Goal: Information Seeking & Learning: Learn about a topic

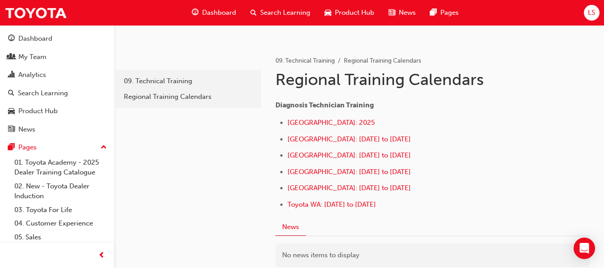
scroll to position [147, 0]
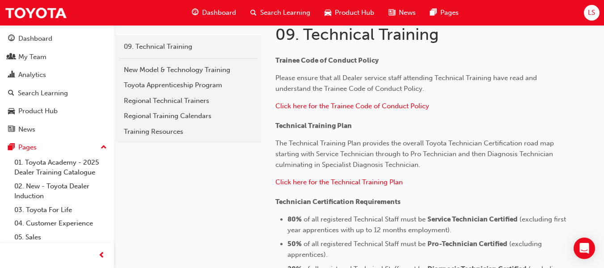
scroll to position [182, 0]
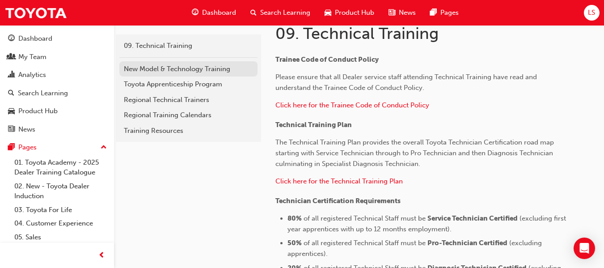
click at [202, 75] on link "New Model & Technology Training" at bounding box center [188, 69] width 138 height 16
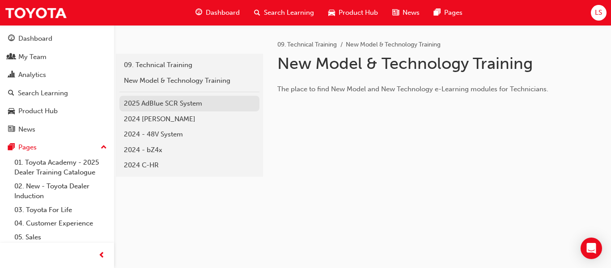
click at [189, 103] on div "2025 AdBlue SCR System" at bounding box center [189, 103] width 131 height 10
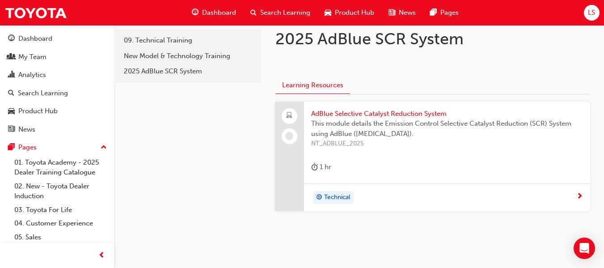
scroll to position [25, 0]
click at [365, 113] on span "AdBlue Selective Catalyst Reduction System" at bounding box center [447, 113] width 272 height 10
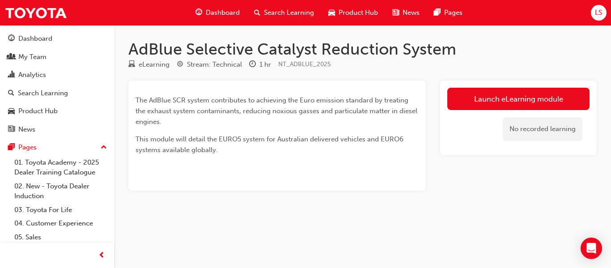
click at [229, 13] on span "Dashboard" at bounding box center [223, 13] width 34 height 10
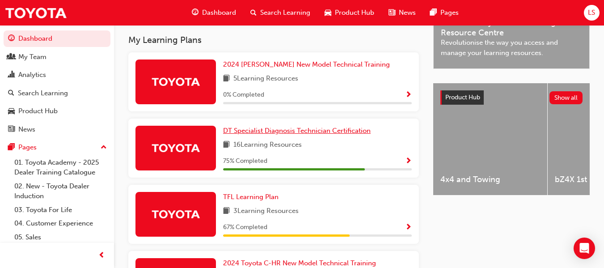
scroll to position [308, 0]
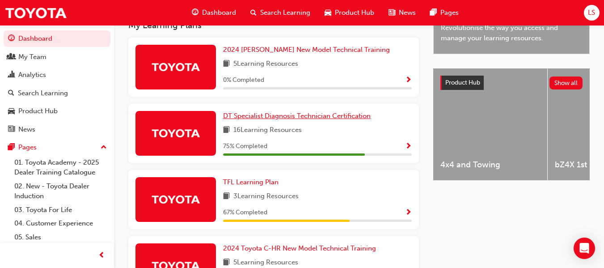
click at [294, 121] on link "DT Specialist Diagnosis Technician Certification" at bounding box center [298, 116] width 151 height 10
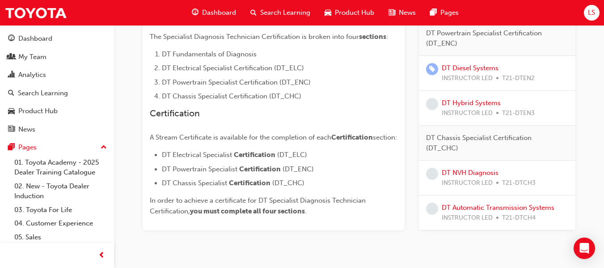
scroll to position [275, 0]
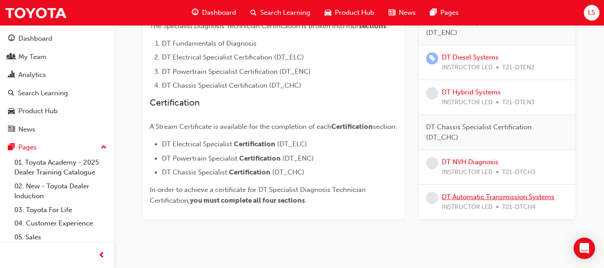
click at [476, 201] on link "DT Automatic Transmission Systems" at bounding box center [498, 197] width 113 height 8
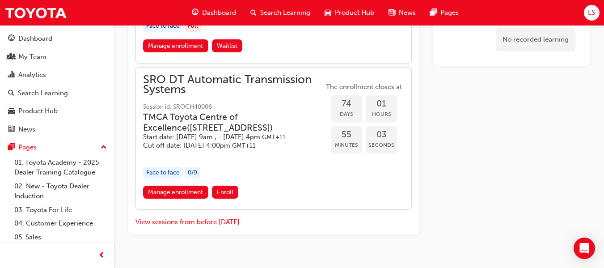
scroll to position [1419, 0]
click at [252, 132] on h3 "TMCA Toyota Centre of Excellence ( [STREET_ADDRESS] )" at bounding box center [226, 121] width 166 height 21
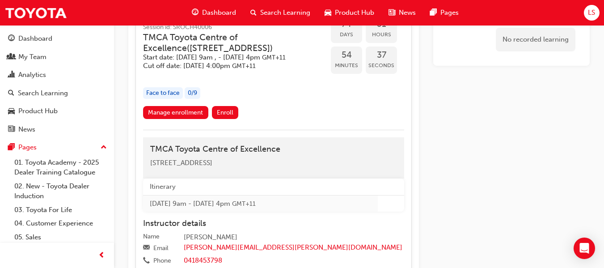
scroll to position [1498, 0]
